Goal: Information Seeking & Learning: Find specific fact

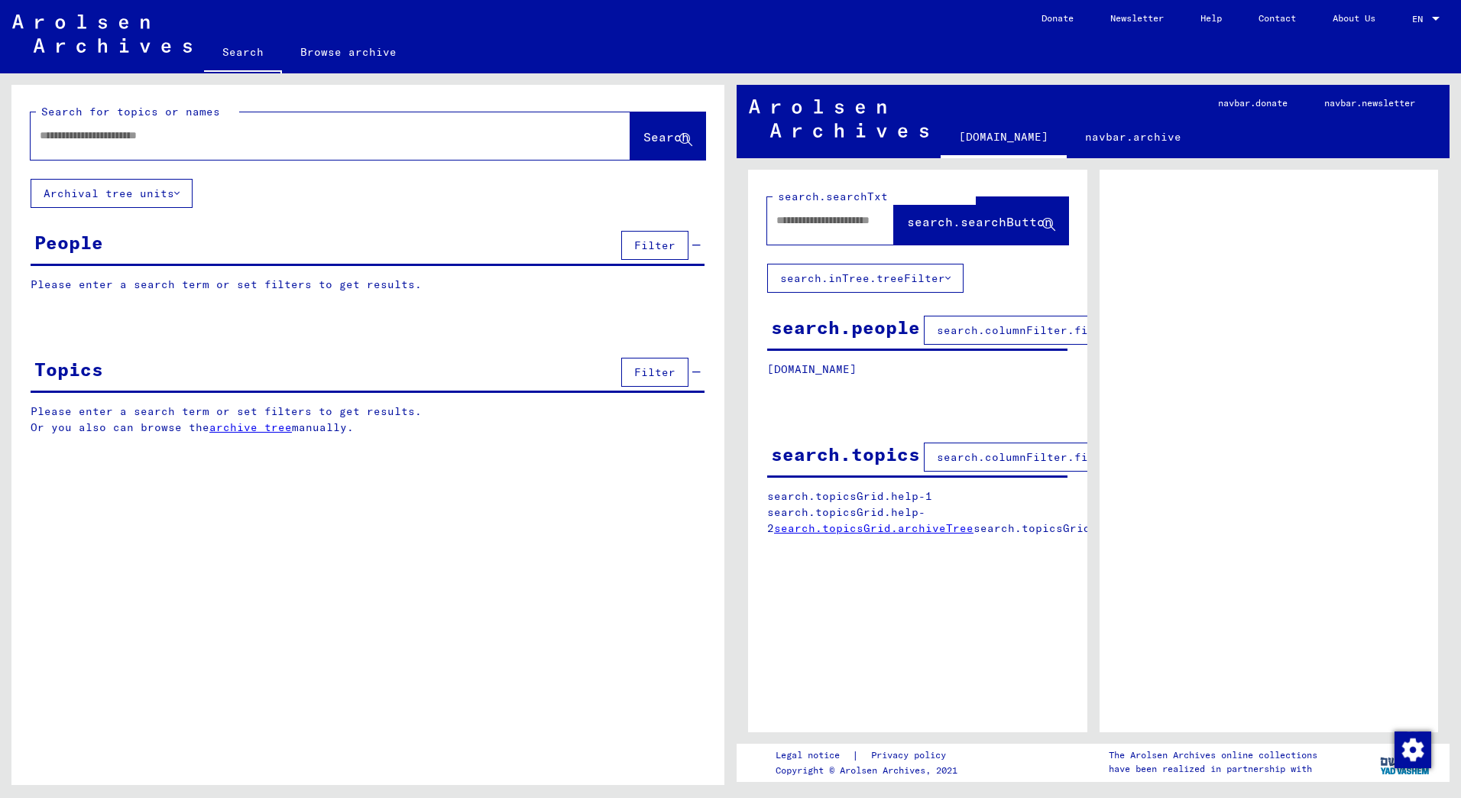
click at [99, 134] on input "text" at bounding box center [317, 136] width 554 height 16
click at [114, 130] on input "text" at bounding box center [317, 136] width 554 height 16
click at [643, 136] on span "Search" at bounding box center [666, 136] width 46 height 15
click at [992, 328] on span "search.columnFilter.filter" at bounding box center [1026, 330] width 178 height 14
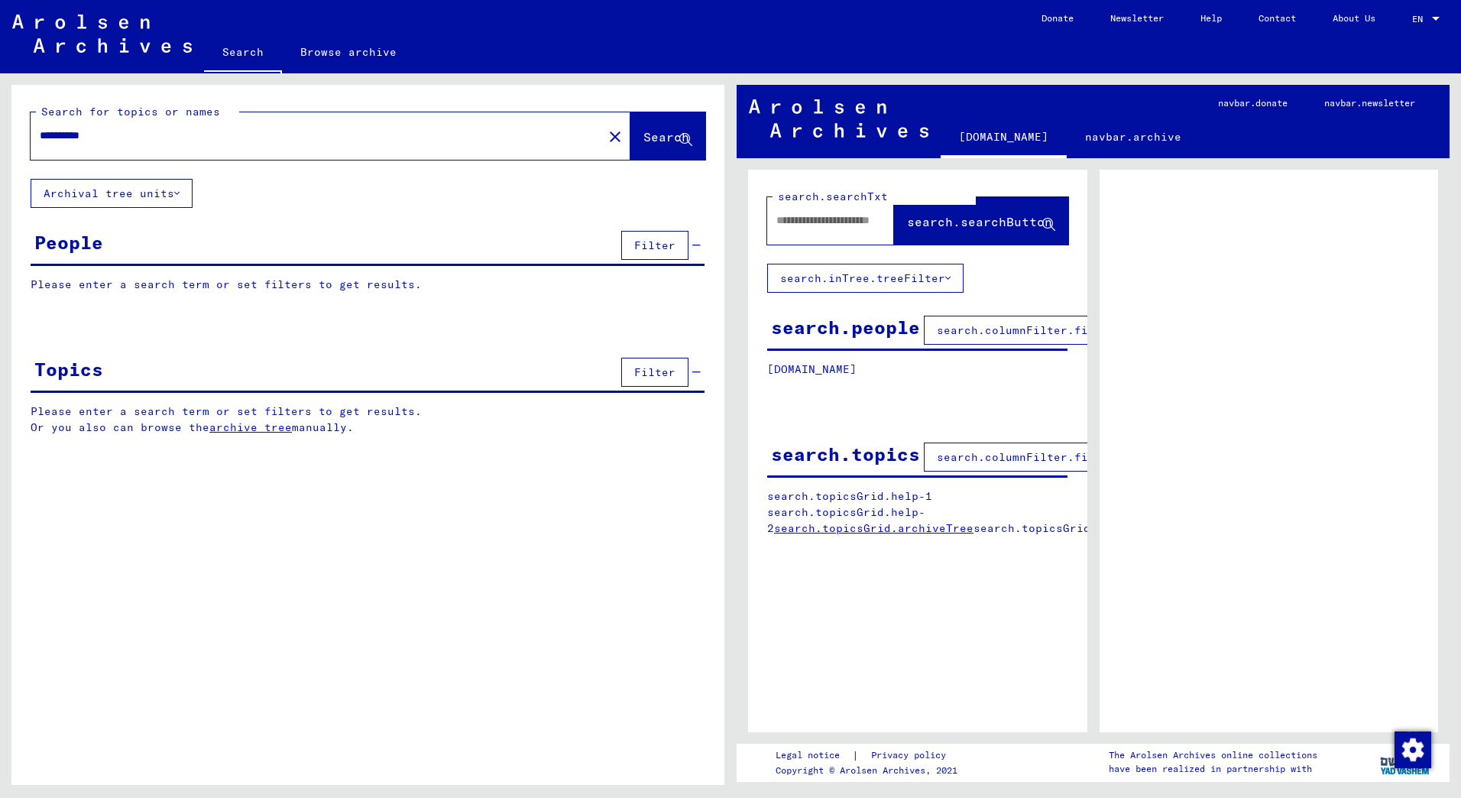
click at [992, 328] on span "search.columnFilter.filter" at bounding box center [1026, 330] width 178 height 14
click at [809, 373] on p "[DOMAIN_NAME]" at bounding box center [917, 369] width 300 height 16
click at [886, 328] on div "search.people" at bounding box center [845, 327] width 149 height 28
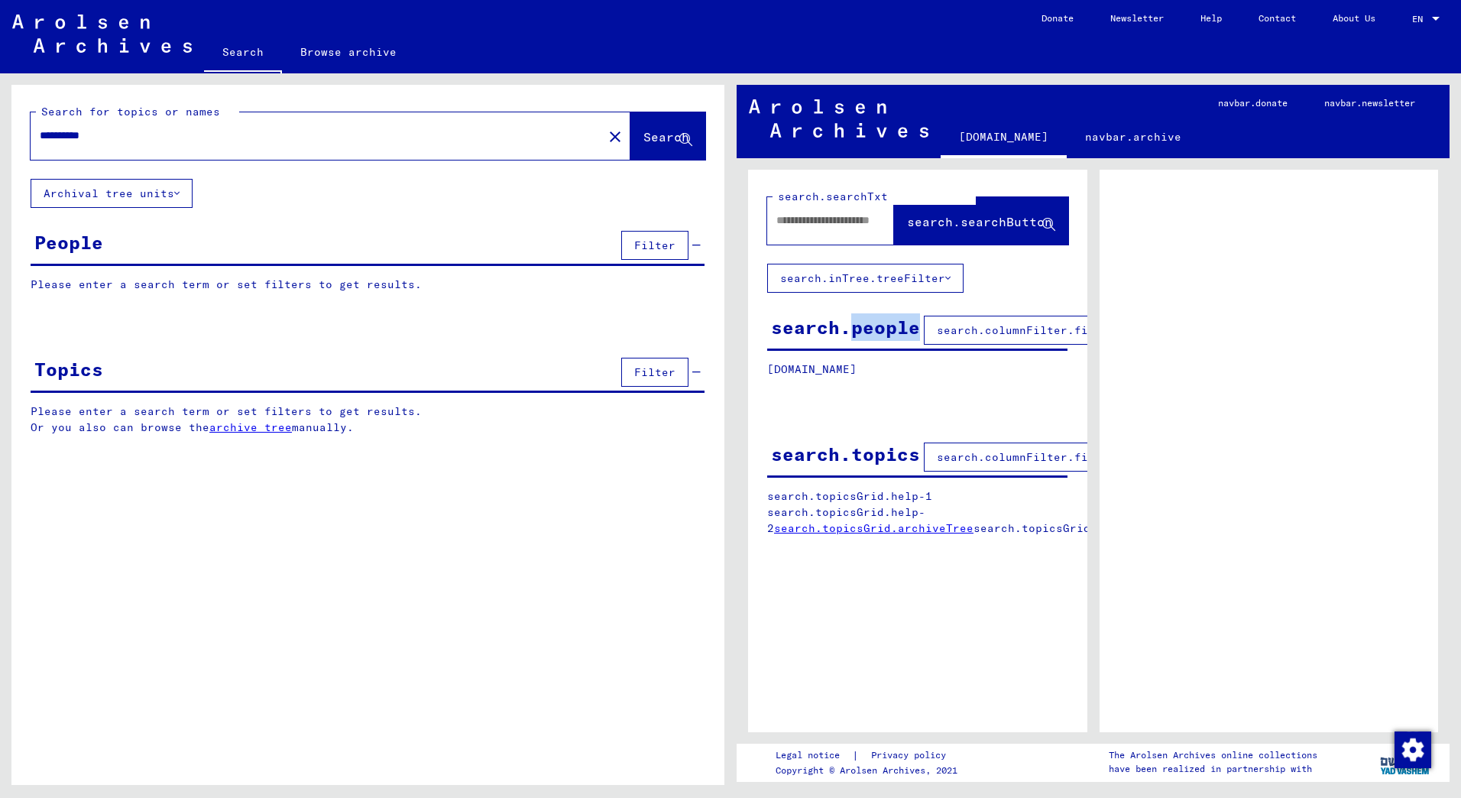
click at [152, 199] on button "Archival tree units" at bounding box center [112, 193] width 162 height 29
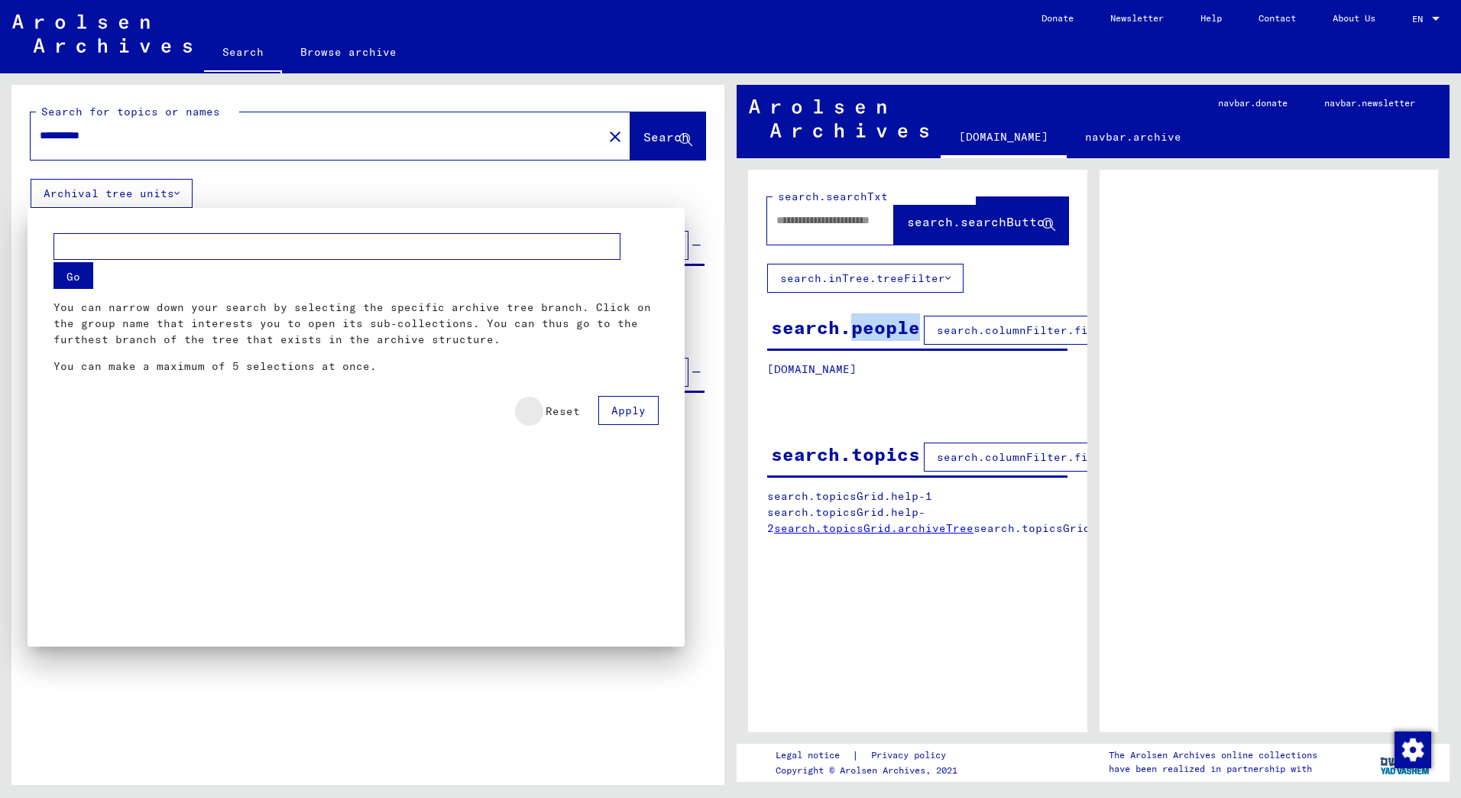
click at [577, 418] on button "Reset" at bounding box center [562, 411] width 59 height 28
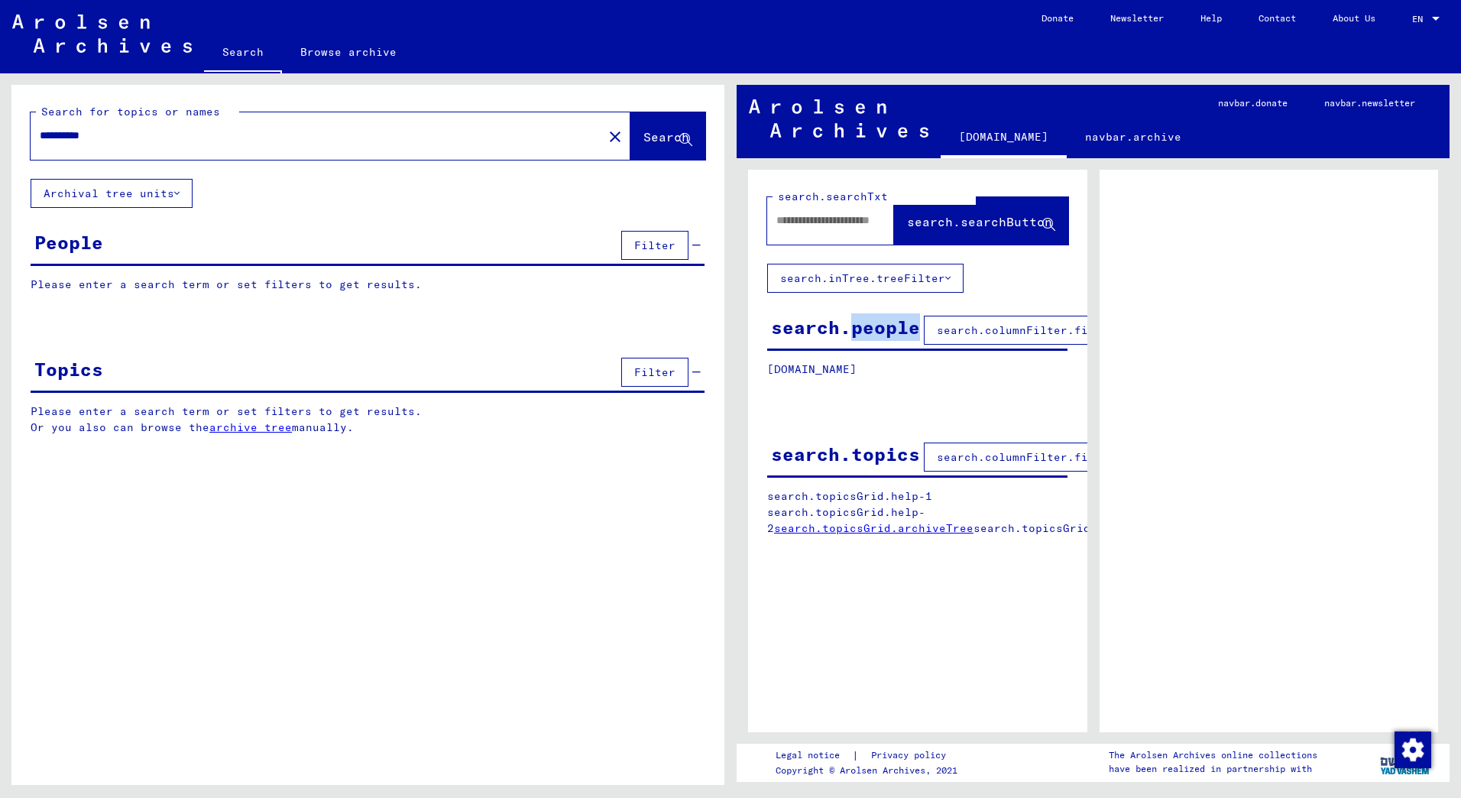
click at [679, 247] on button "Filter" at bounding box center [654, 245] width 67 height 29
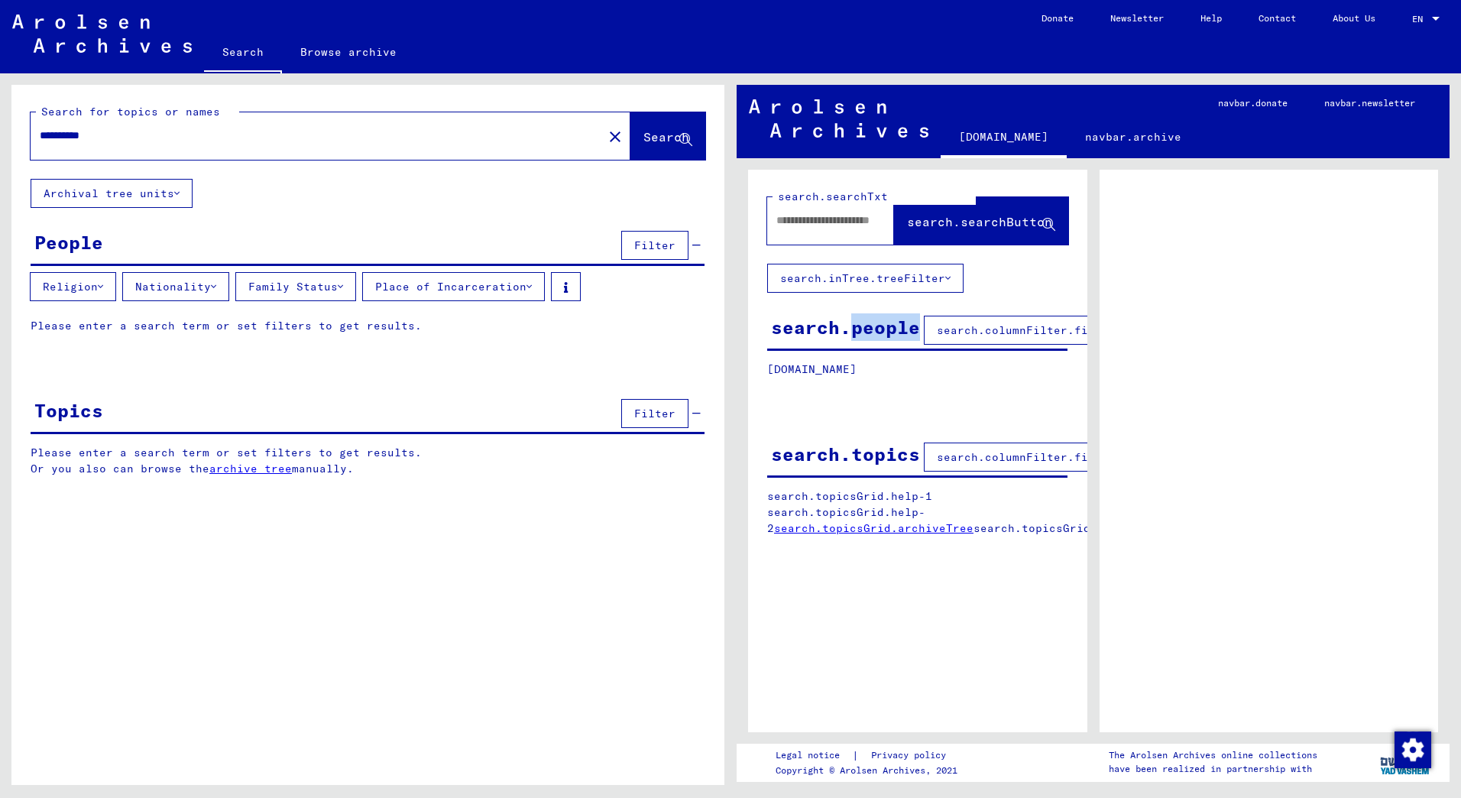
click at [182, 286] on button "Nationality" at bounding box center [175, 286] width 107 height 29
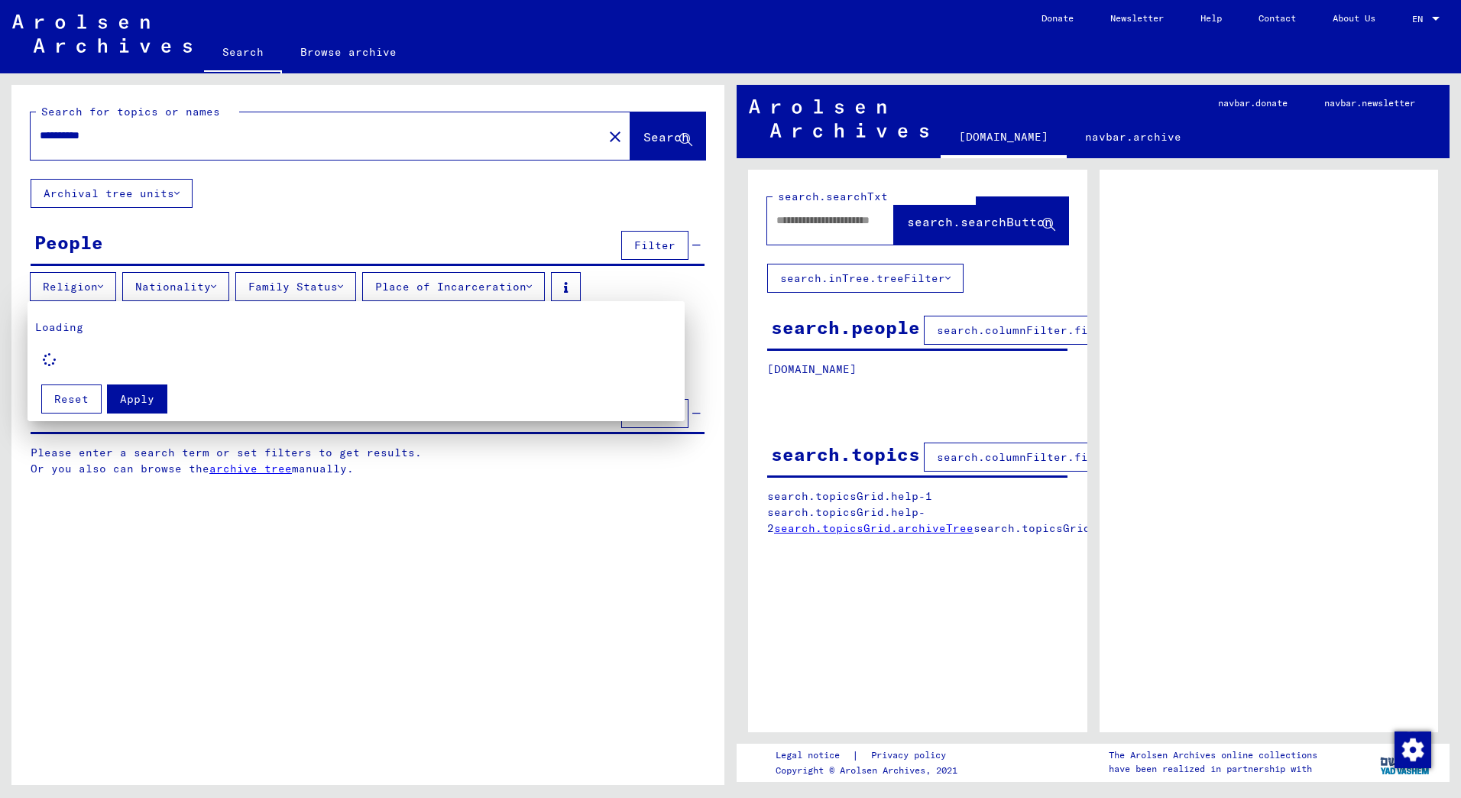
click at [96, 140] on div at bounding box center [730, 399] width 1461 height 798
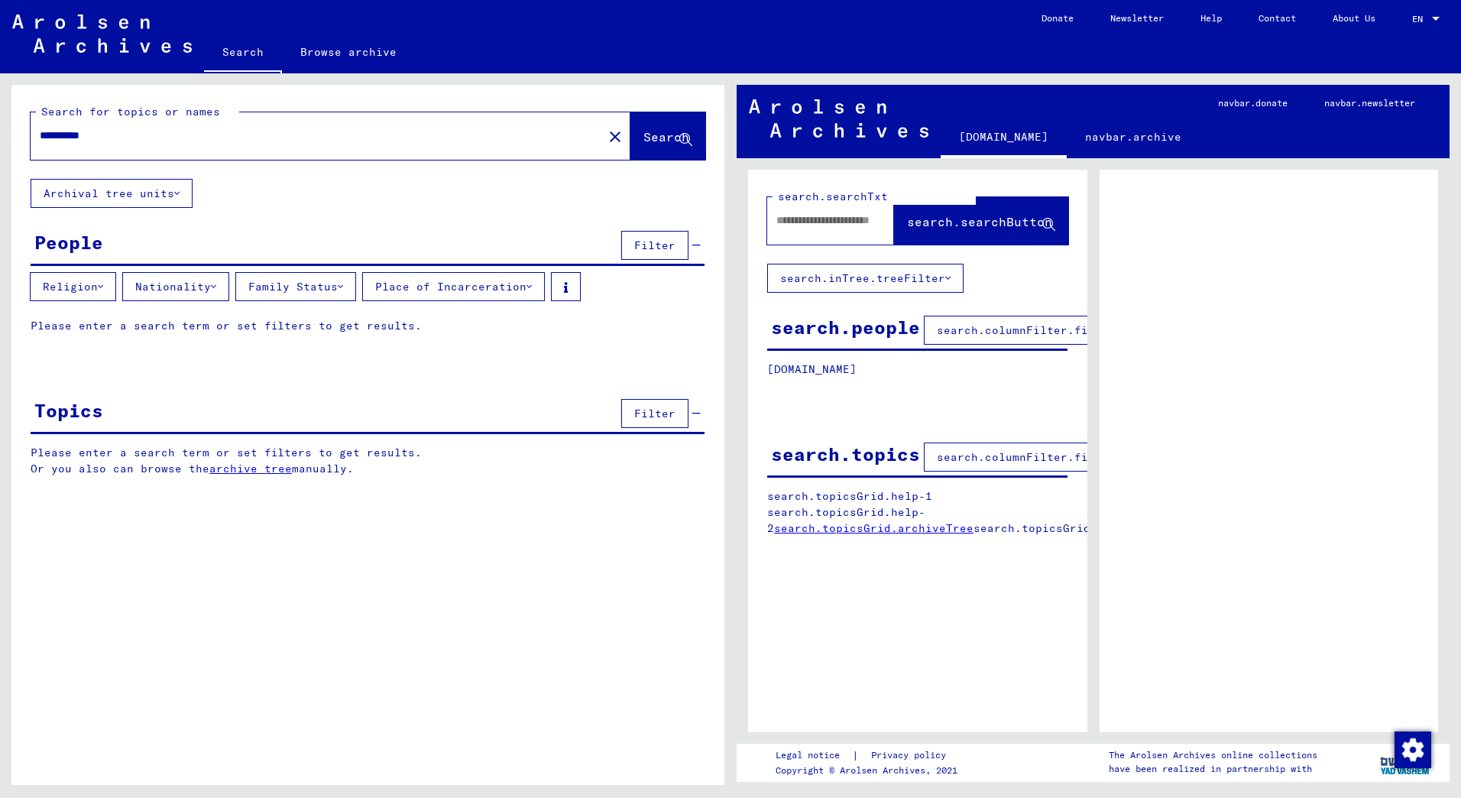
click at [110, 133] on input "**********" at bounding box center [317, 136] width 554 height 16
paste input "text"
type input "******"
click at [664, 156] on button "Search" at bounding box center [667, 135] width 75 height 47
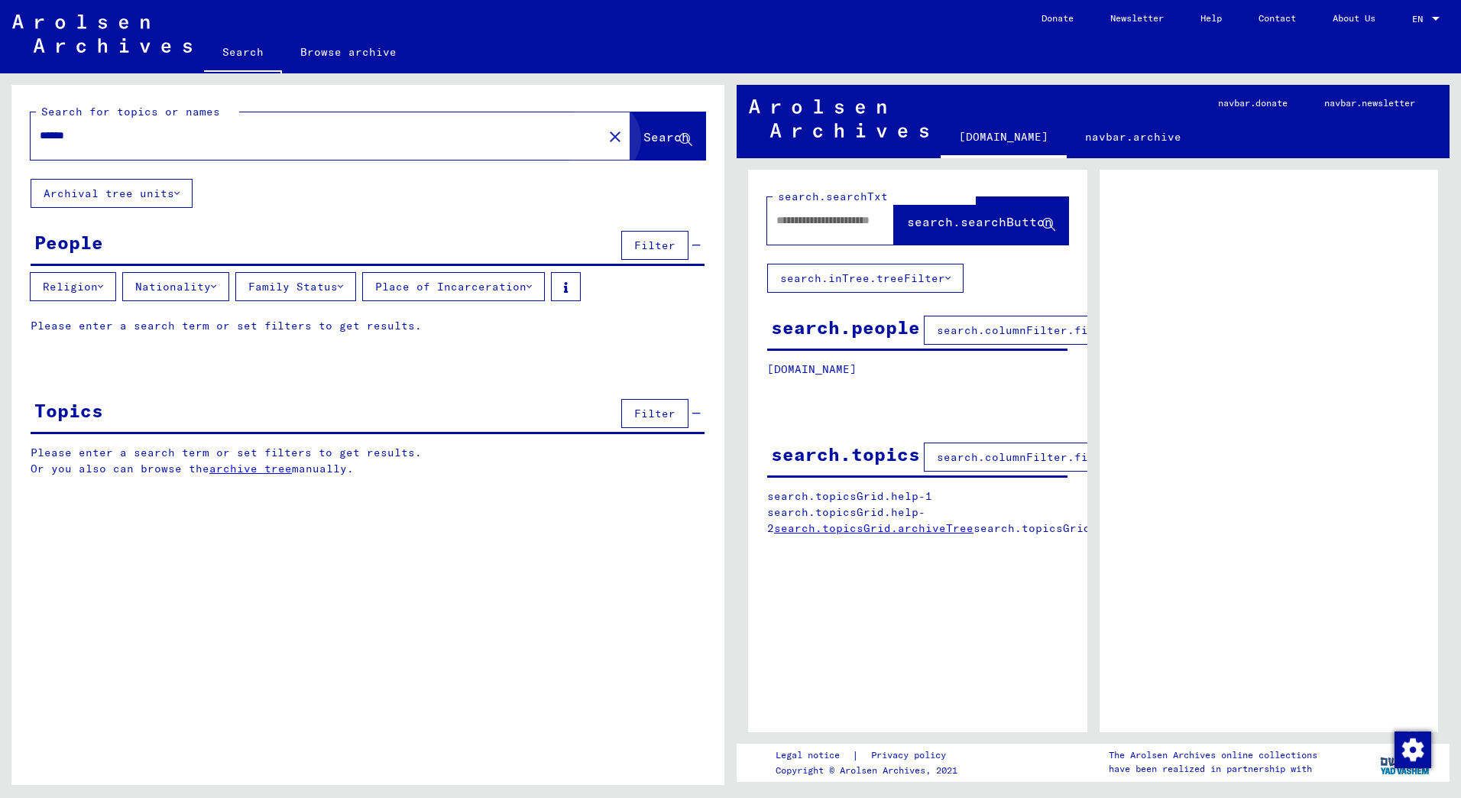
click at [665, 150] on button "Search" at bounding box center [667, 135] width 75 height 47
click at [1121, 144] on link "navbar.archive" at bounding box center [1132, 136] width 133 height 37
